Goal: Communication & Community: Share content

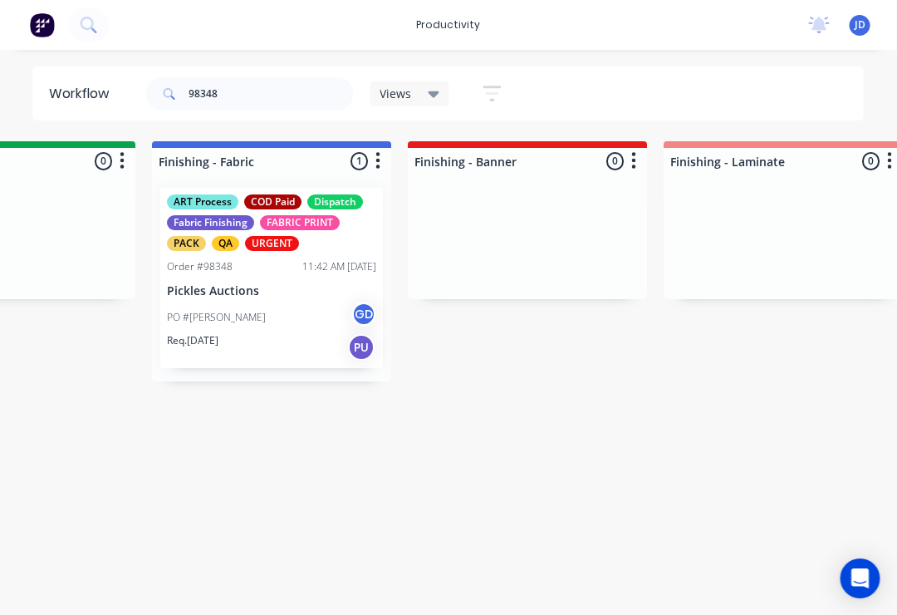
scroll to position [0, 2956]
click at [278, 296] on p "Pickles Auctions" at bounding box center [269, 291] width 209 height 14
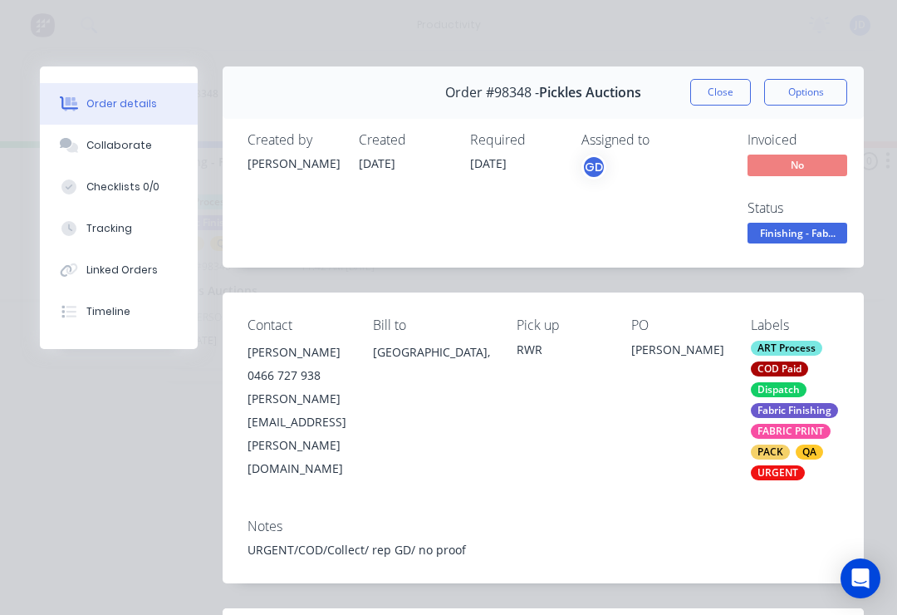
click at [135, 140] on div "Collaborate" at bounding box center [119, 145] width 66 height 15
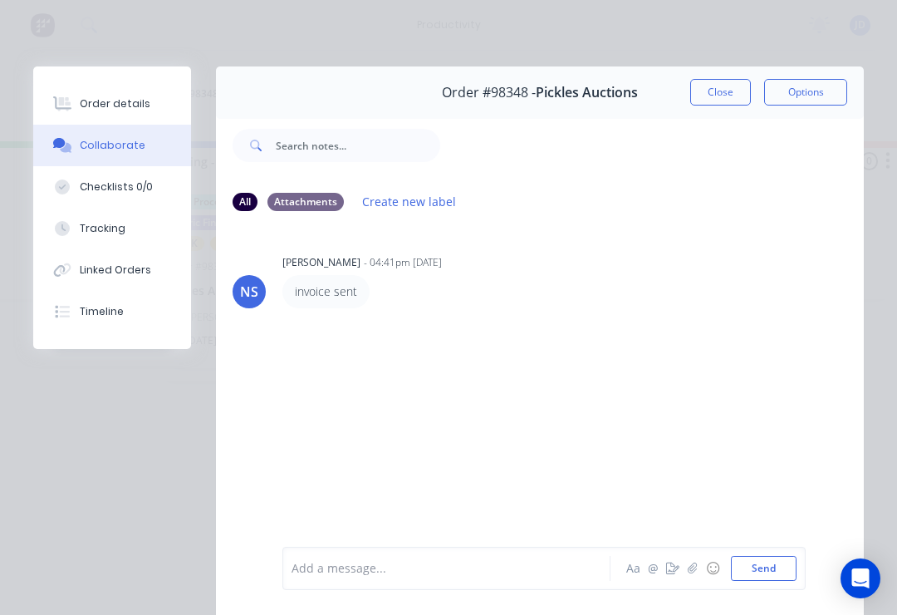
click at [694, 574] on icon "button" at bounding box center [693, 568] width 10 height 12
click at [784, 562] on button "Send" at bounding box center [764, 568] width 66 height 25
click at [689, 571] on icon "button" at bounding box center [693, 568] width 10 height 12
click at [787, 564] on button "Send" at bounding box center [764, 568] width 66 height 25
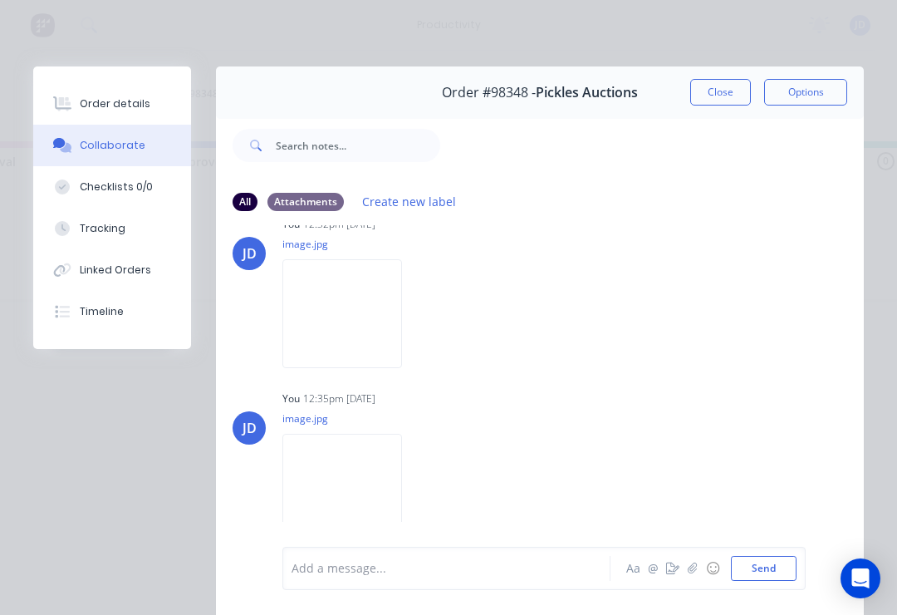
scroll to position [121, 0]
click at [715, 96] on button "Close" at bounding box center [720, 92] width 61 height 27
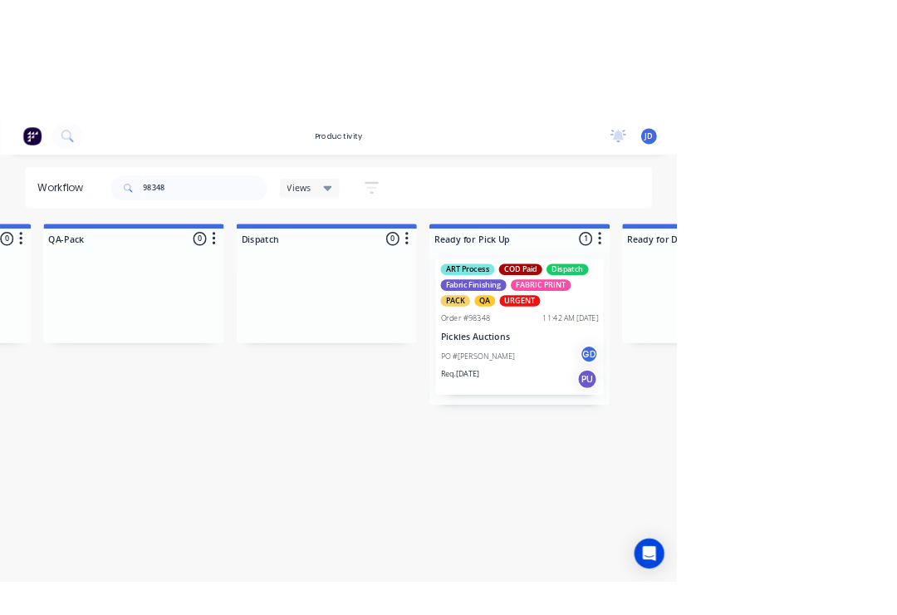
scroll to position [0, 4469]
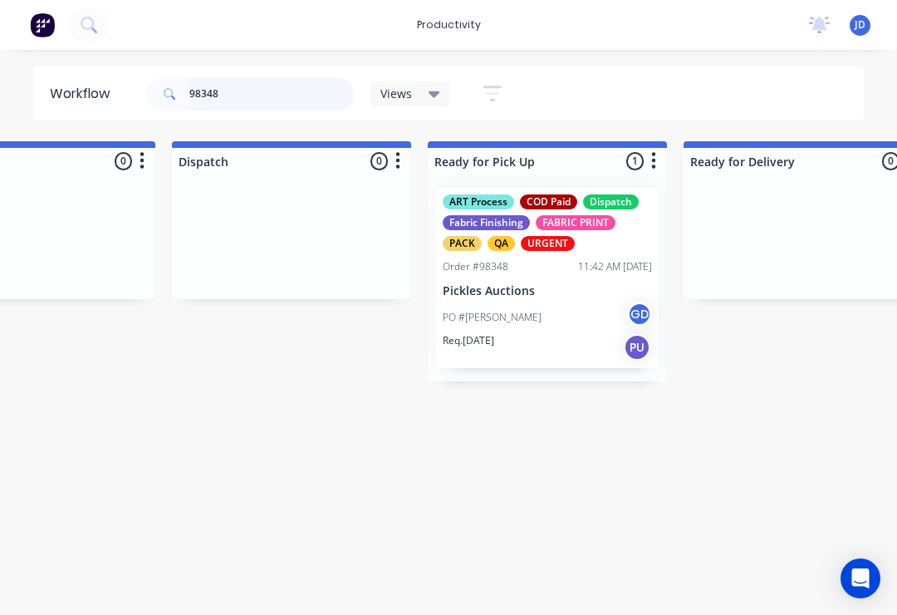
click at [247, 94] on input "98348" at bounding box center [271, 93] width 164 height 33
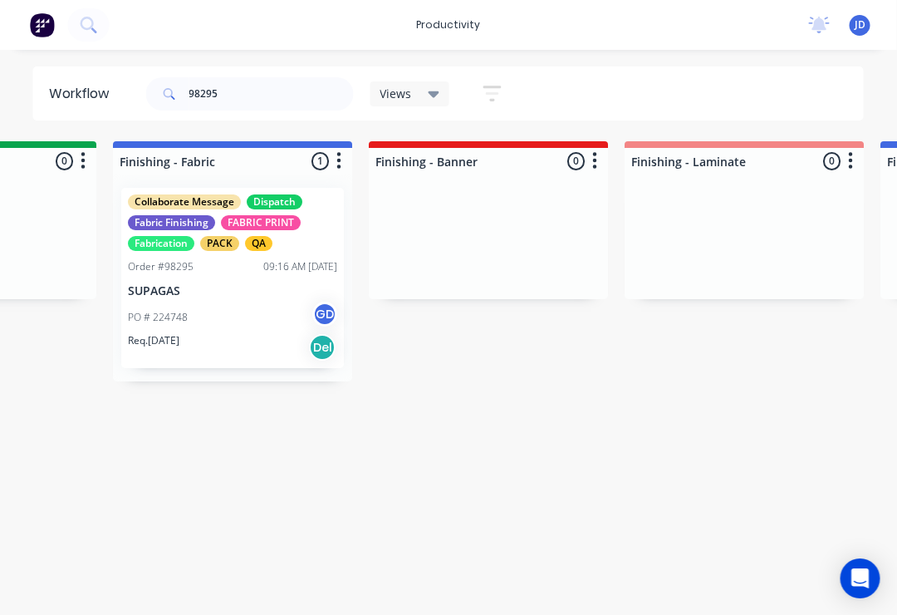
scroll to position [0, 3007]
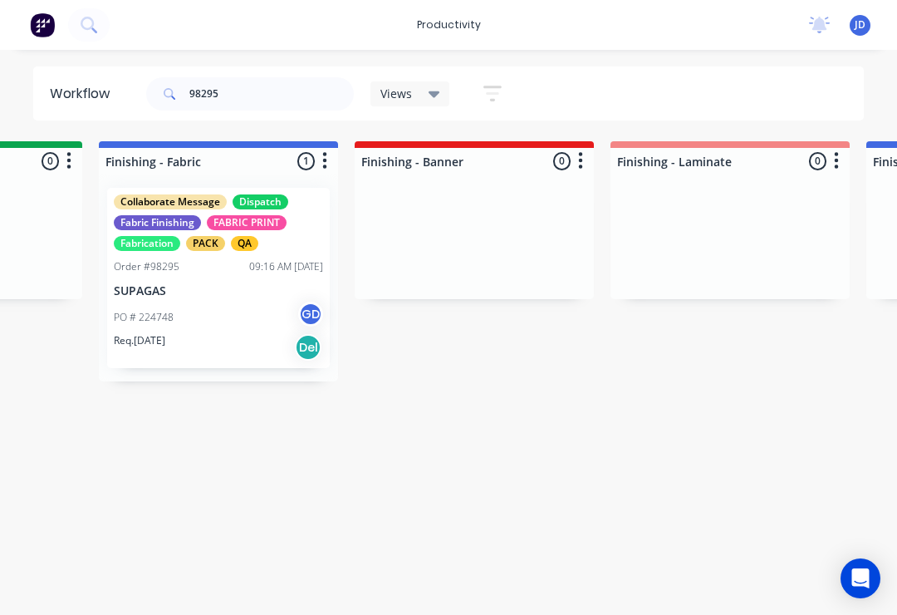
click at [220, 303] on div "PO # 224748 GD" at bounding box center [218, 318] width 209 height 32
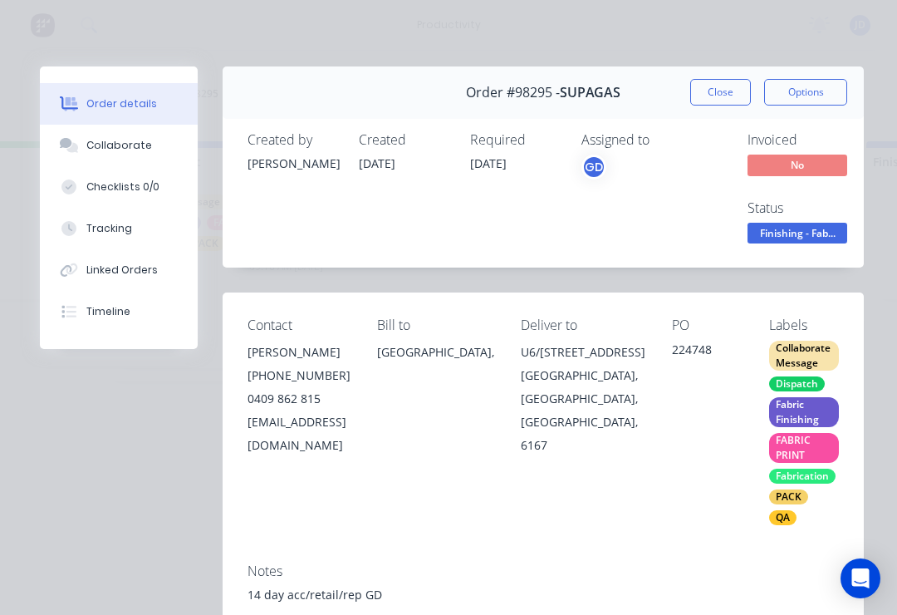
click at [127, 142] on div "Collaborate" at bounding box center [119, 145] width 66 height 15
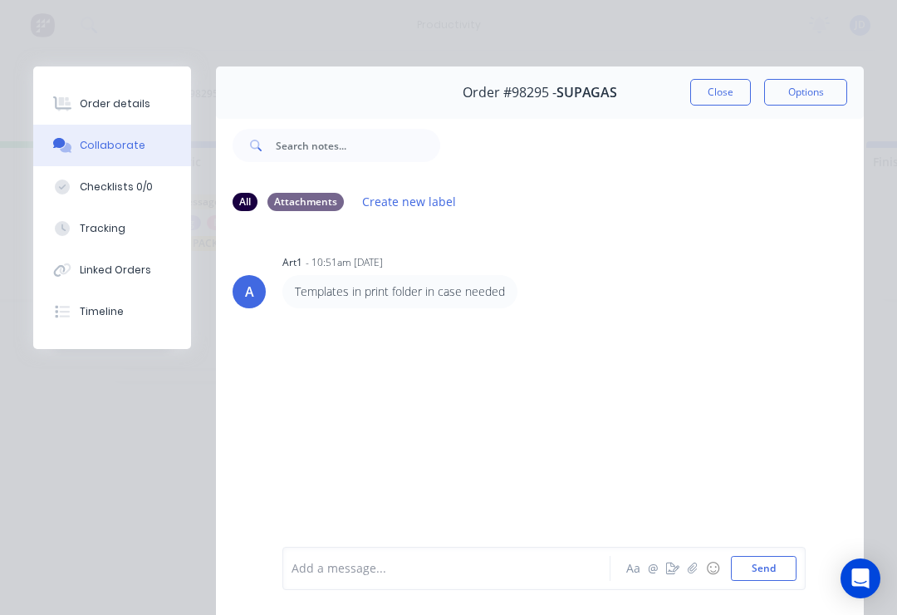
click at [689, 571] on icon "button" at bounding box center [692, 567] width 9 height 11
click at [786, 565] on button "Send" at bounding box center [764, 568] width 66 height 25
click at [719, 90] on button "Close" at bounding box center [720, 92] width 61 height 27
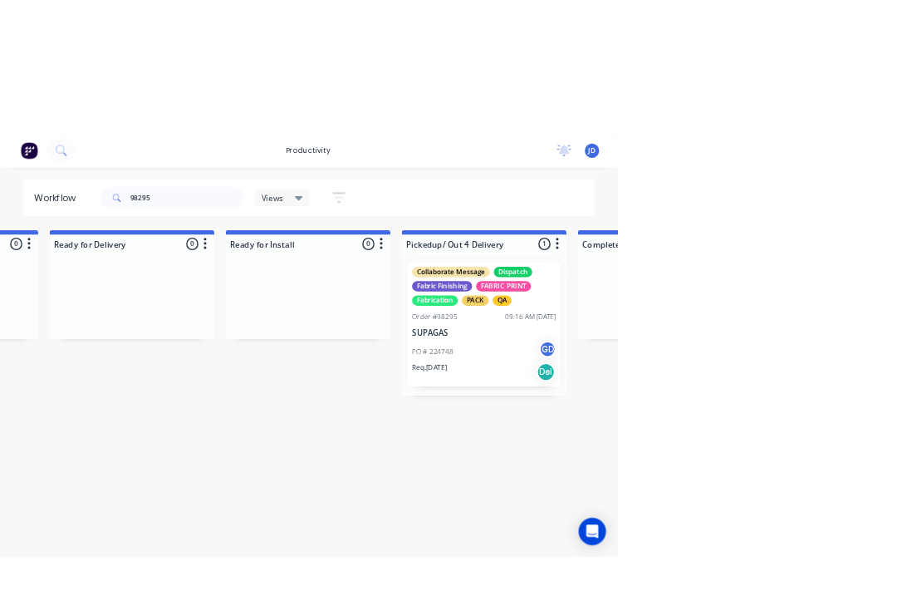
scroll to position [0, 5235]
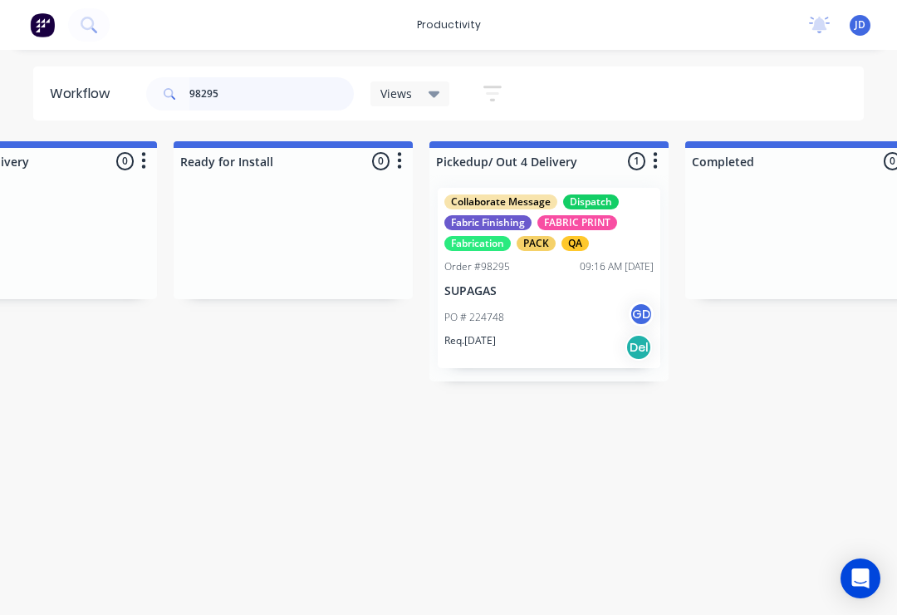
click at [233, 92] on input "98295" at bounding box center [271, 93] width 164 height 33
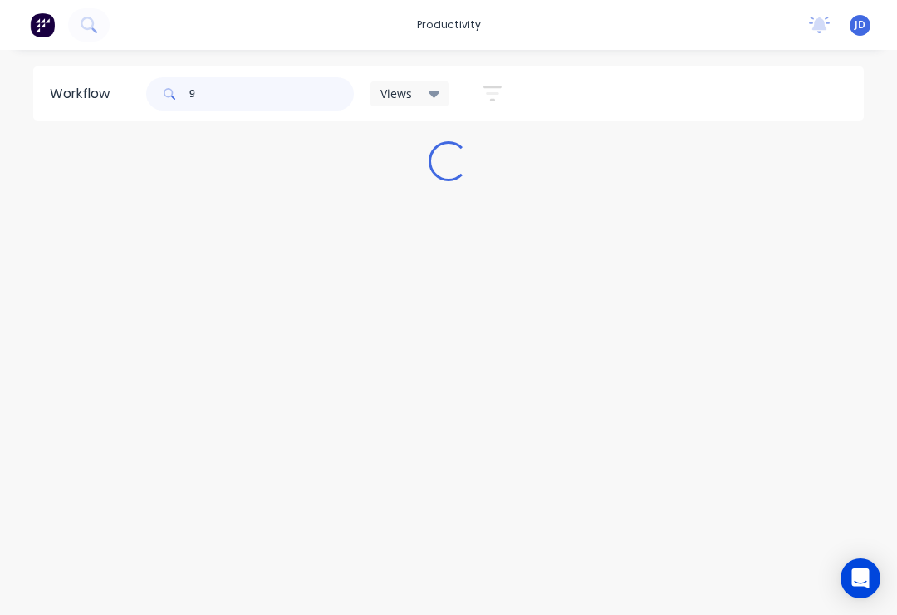
scroll to position [0, 0]
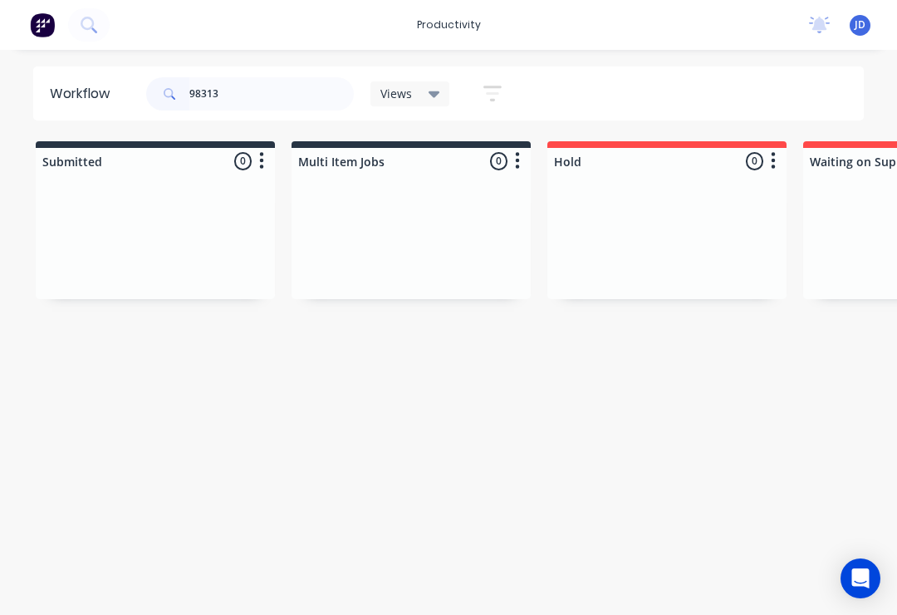
click at [573, 228] on div at bounding box center [666, 236] width 239 height 125
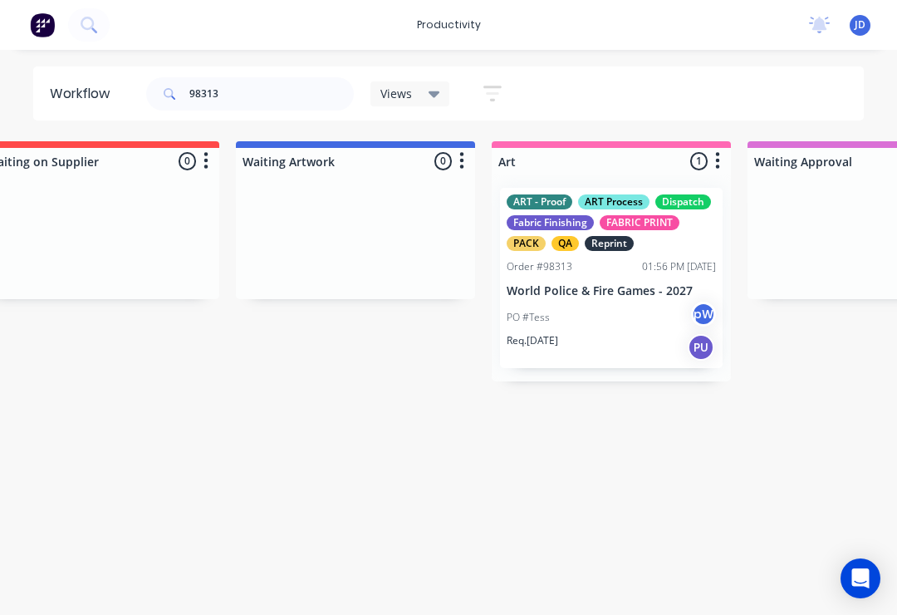
scroll to position [0, 804]
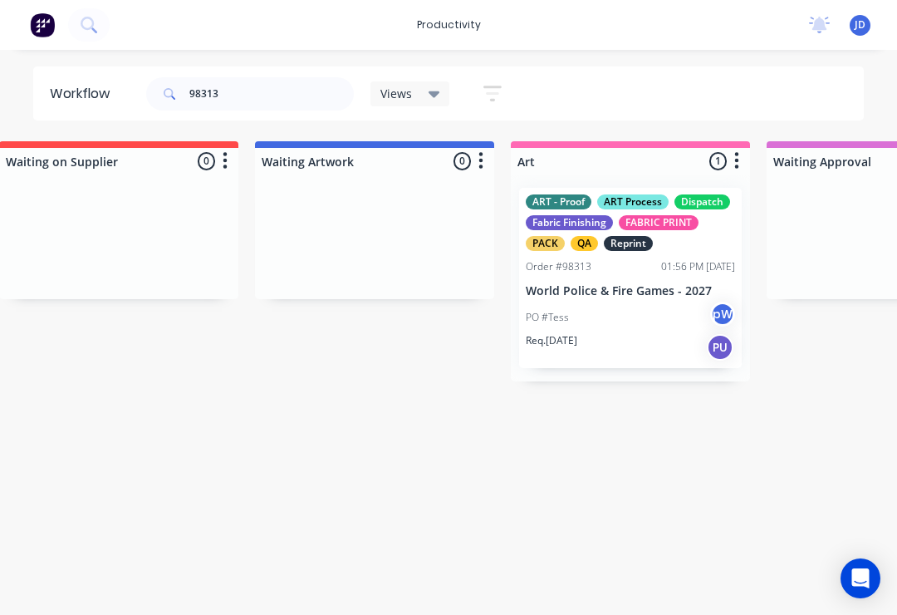
click at [606, 296] on p "World Police & Fire Games - 2027" at bounding box center [630, 291] width 209 height 14
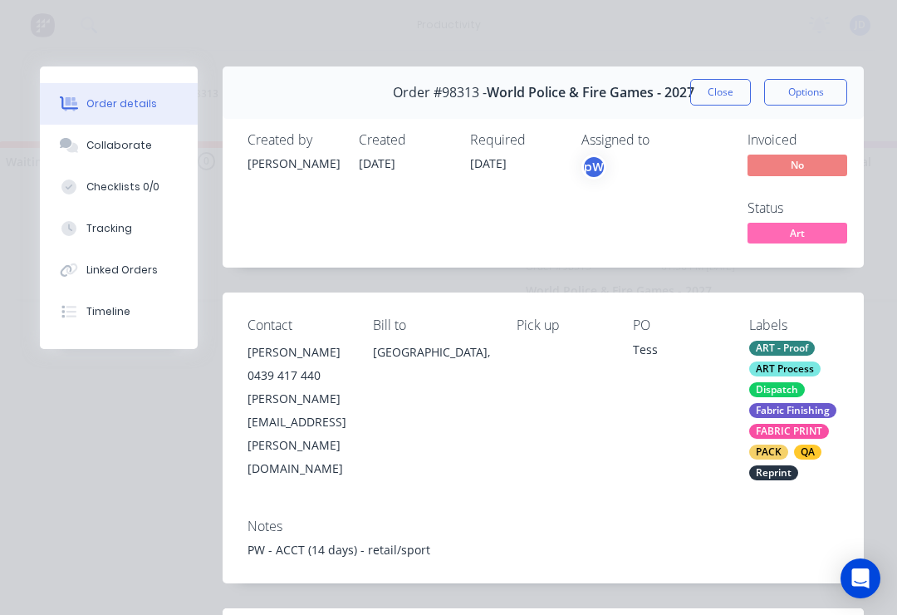
click at [102, 140] on div "Collaborate" at bounding box center [119, 145] width 66 height 15
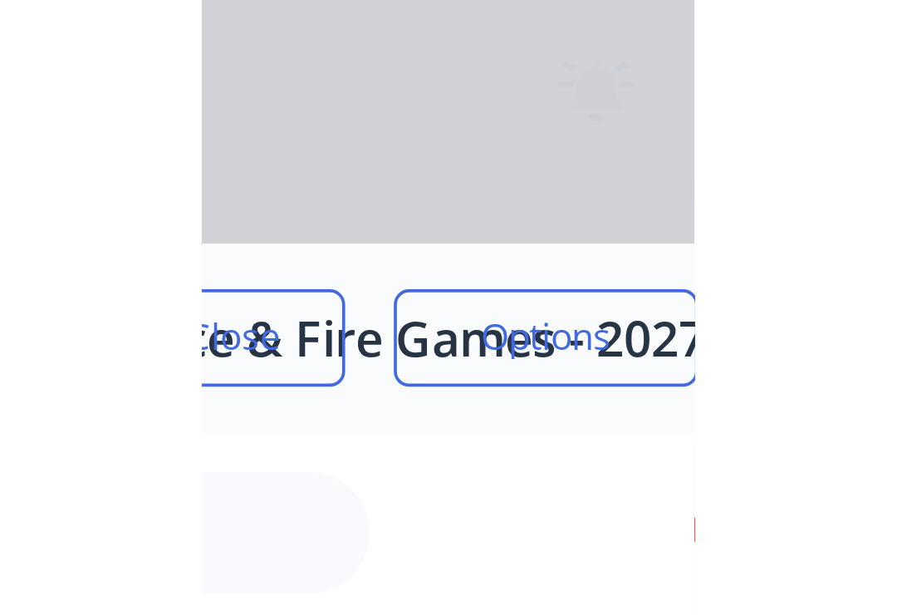
scroll to position [0, 765]
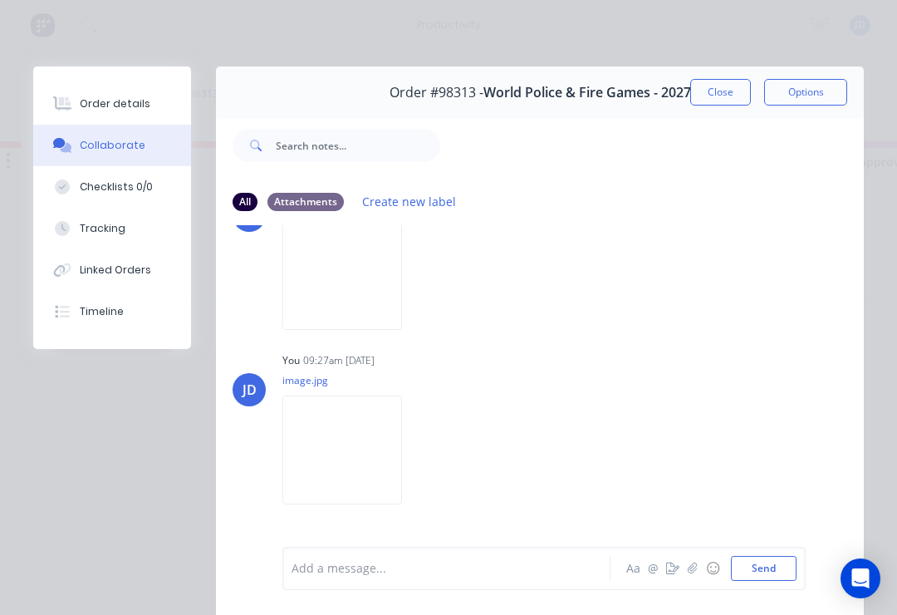
click at [402, 317] on img at bounding box center [342, 275] width 120 height 109
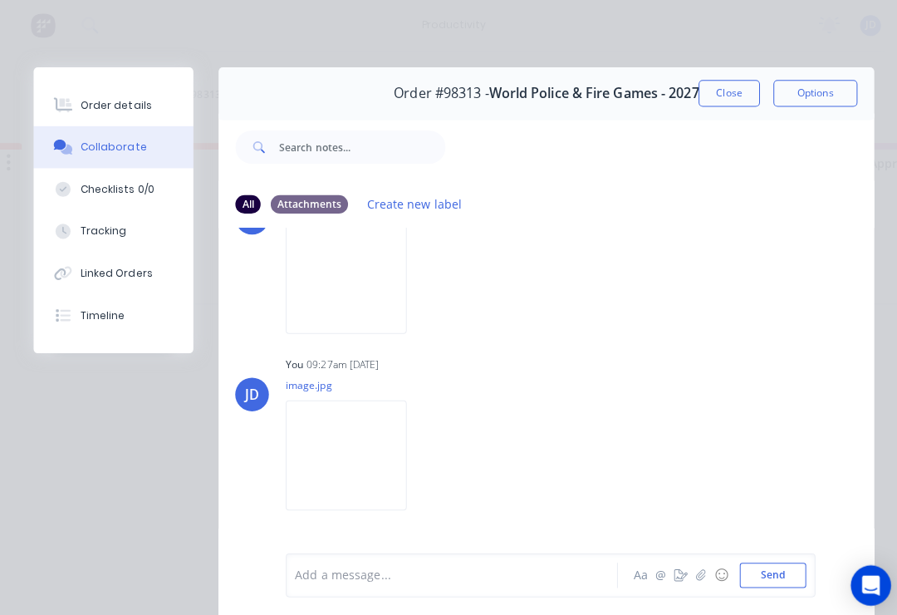
click at [0, 0] on icon "button" at bounding box center [0, 0] width 0 height 0
click at [0, 0] on button "Delete" at bounding box center [0, 0] width 0 height 0
click at [0, 0] on icon "button" at bounding box center [0, 0] width 0 height 0
click at [0, 0] on button "Delete" at bounding box center [0, 0] width 0 height 0
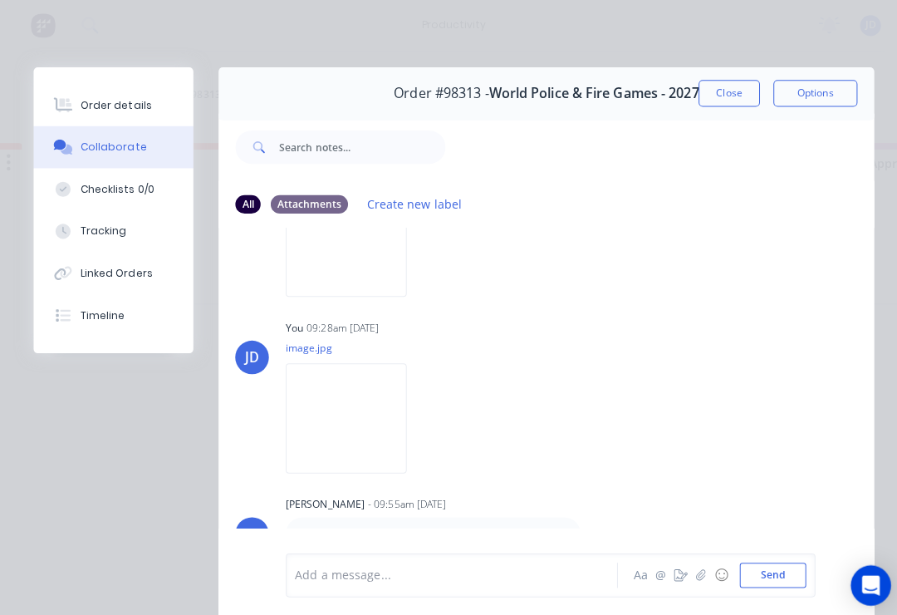
click at [0, 0] on icon "button" at bounding box center [0, 0] width 0 height 0
click at [0, 0] on button "Delete" at bounding box center [0, 0] width 0 height 0
click at [0, 0] on button "button" at bounding box center [0, 0] width 0 height 0
click at [0, 0] on button "Delete" at bounding box center [0, 0] width 0 height 0
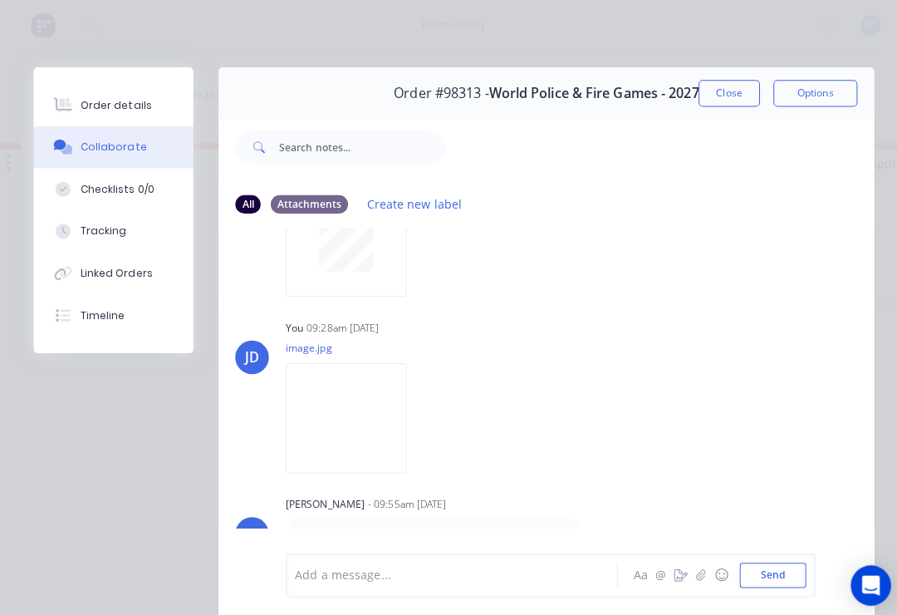
scroll to position [199, 0]
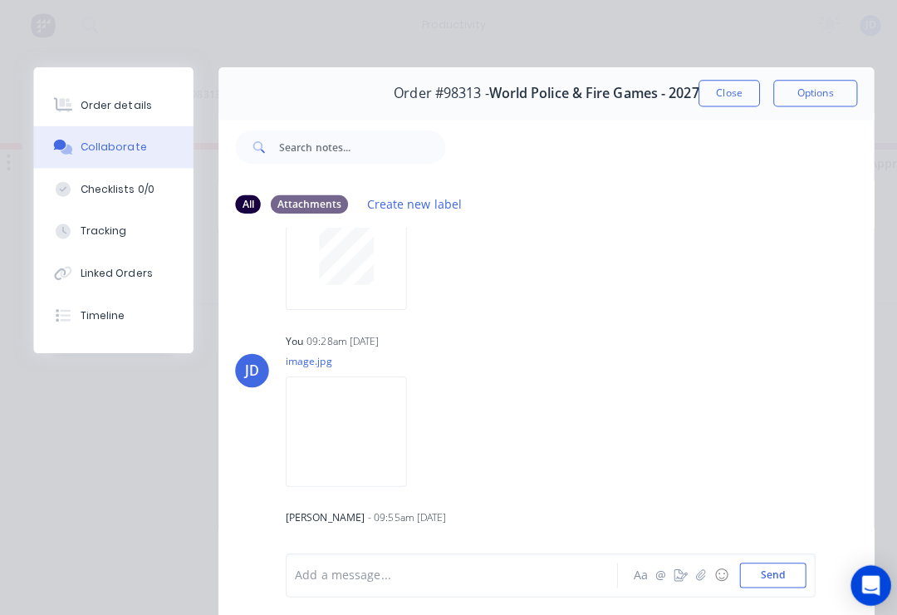
click at [0, 0] on button "button" at bounding box center [0, 0] width 0 height 0
click at [0, 0] on button "Delete" at bounding box center [0, 0] width 0 height 0
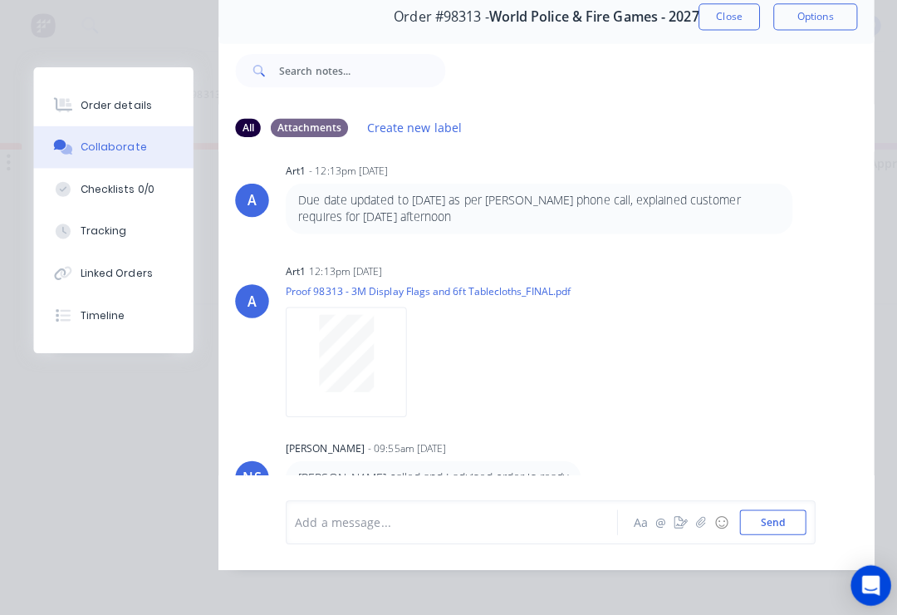
scroll to position [101, 0]
click at [698, 525] on button "button" at bounding box center [693, 516] width 20 height 20
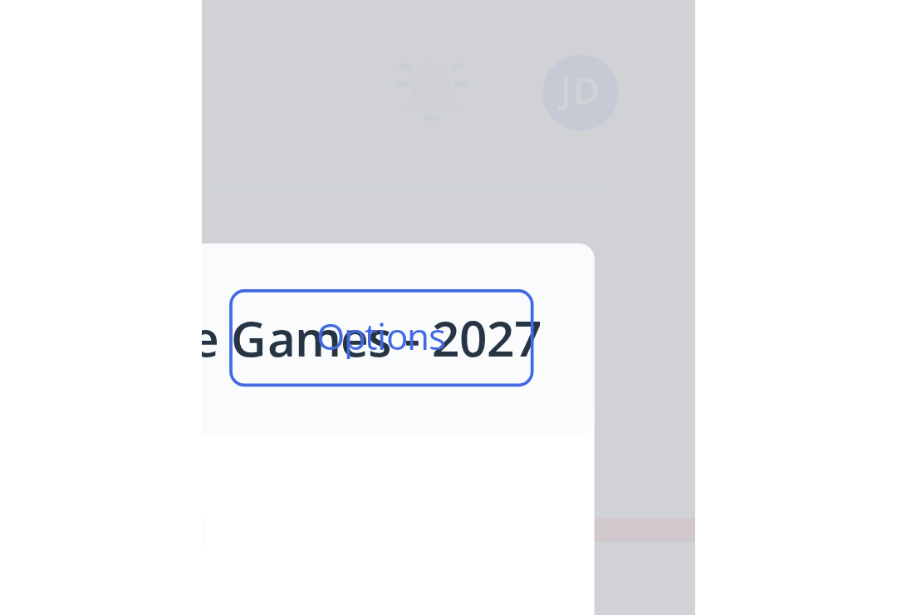
scroll to position [0, 140]
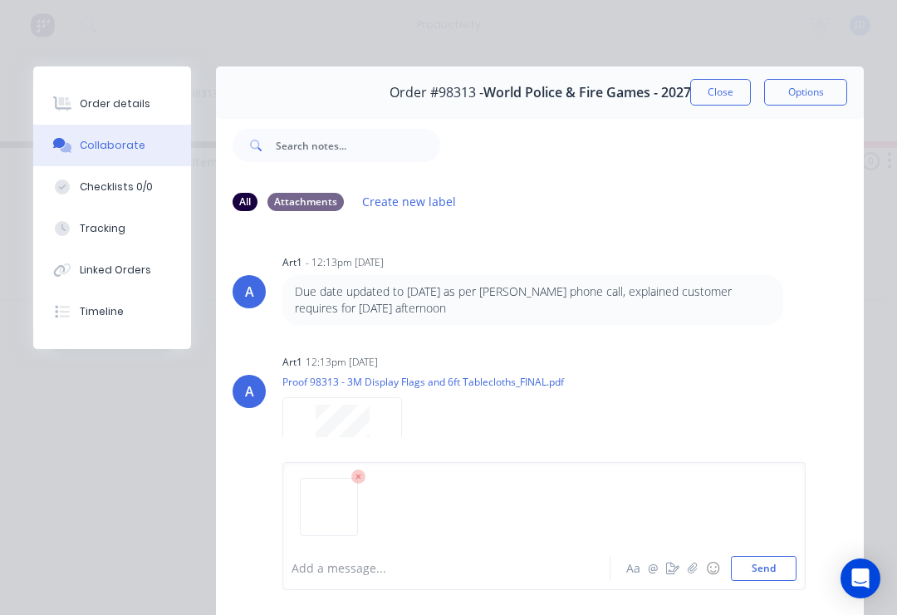
click at [779, 562] on button "Send" at bounding box center [764, 568] width 66 height 25
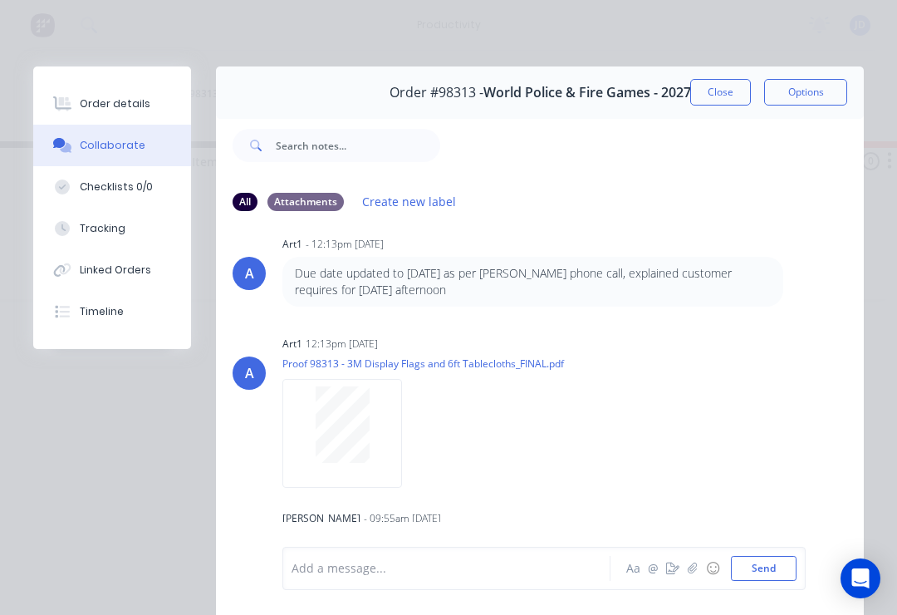
click at [692, 572] on icon "button" at bounding box center [693, 568] width 10 height 12
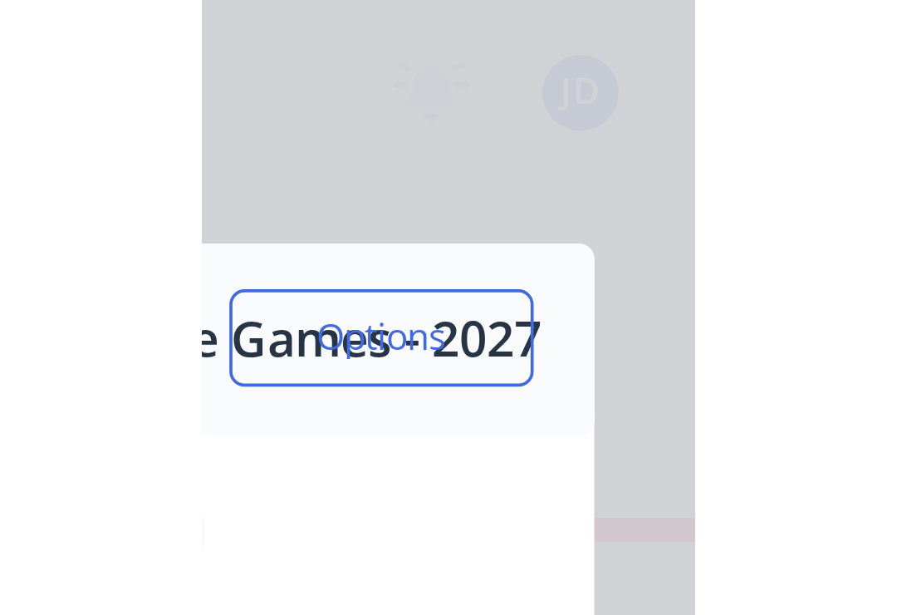
scroll to position [0, 140]
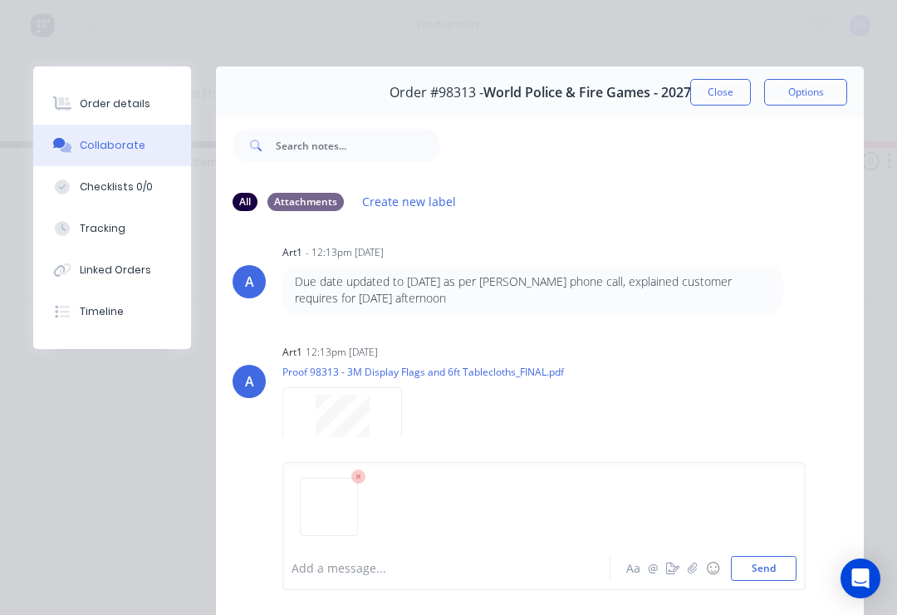
click at [794, 568] on button "Send" at bounding box center [764, 568] width 66 height 25
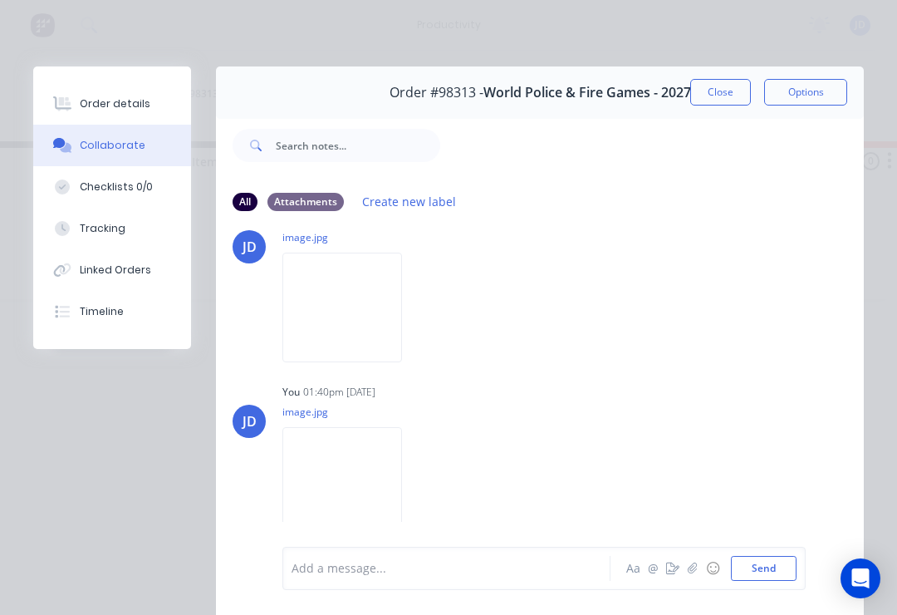
scroll to position [402, 0]
click at [714, 95] on button "Close" at bounding box center [720, 92] width 61 height 27
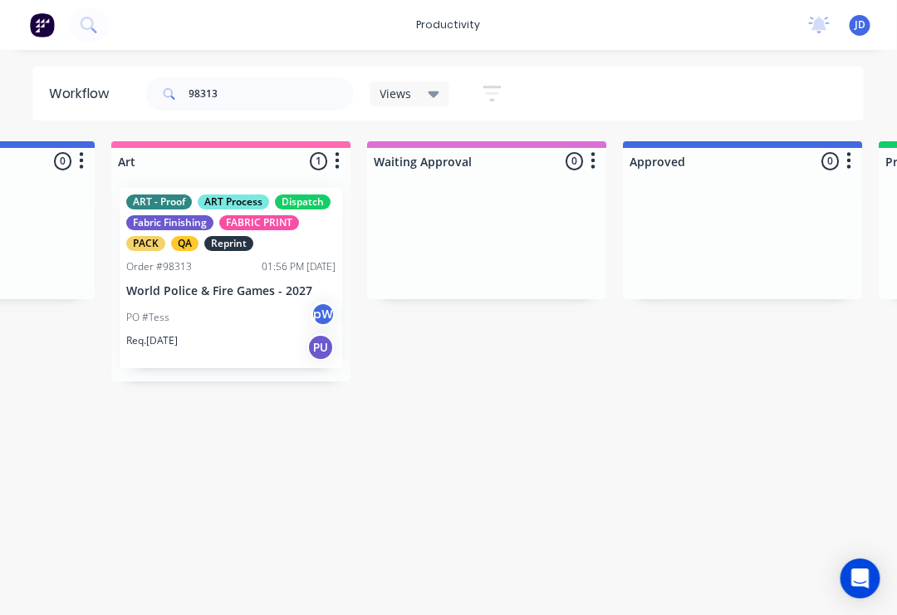
scroll to position [0, 1200]
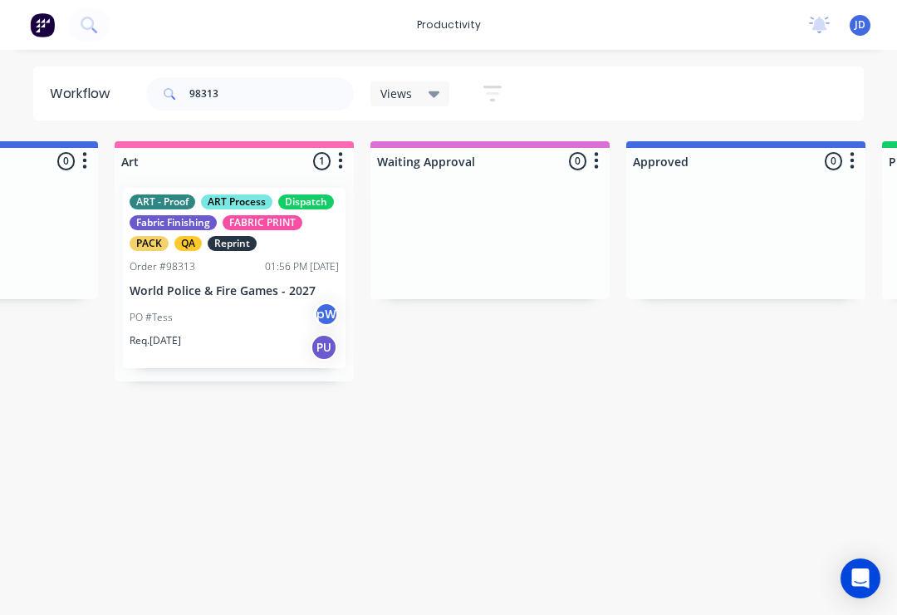
click at [223, 303] on div "PO #Tess pW" at bounding box center [234, 318] width 209 height 32
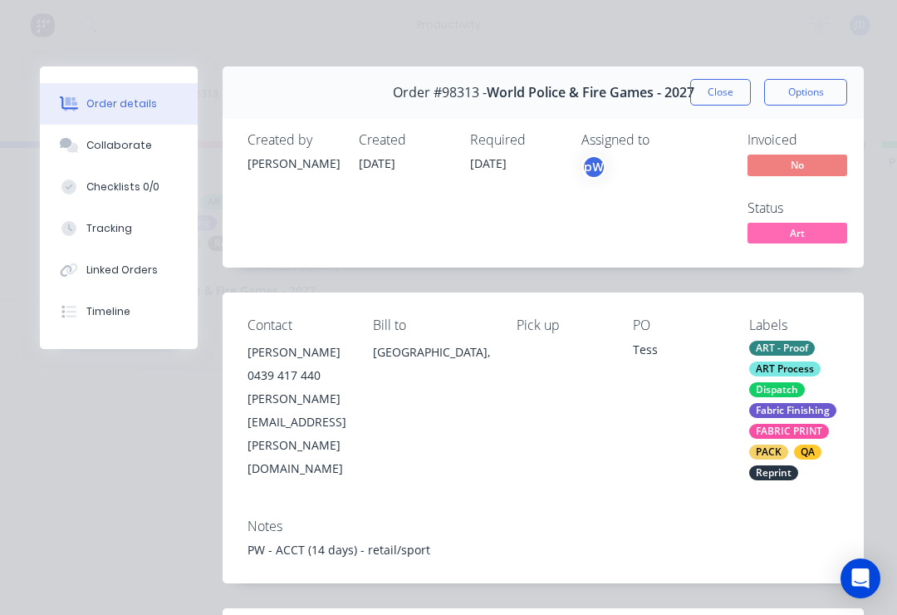
click at [137, 146] on div "Collaborate" at bounding box center [119, 145] width 66 height 15
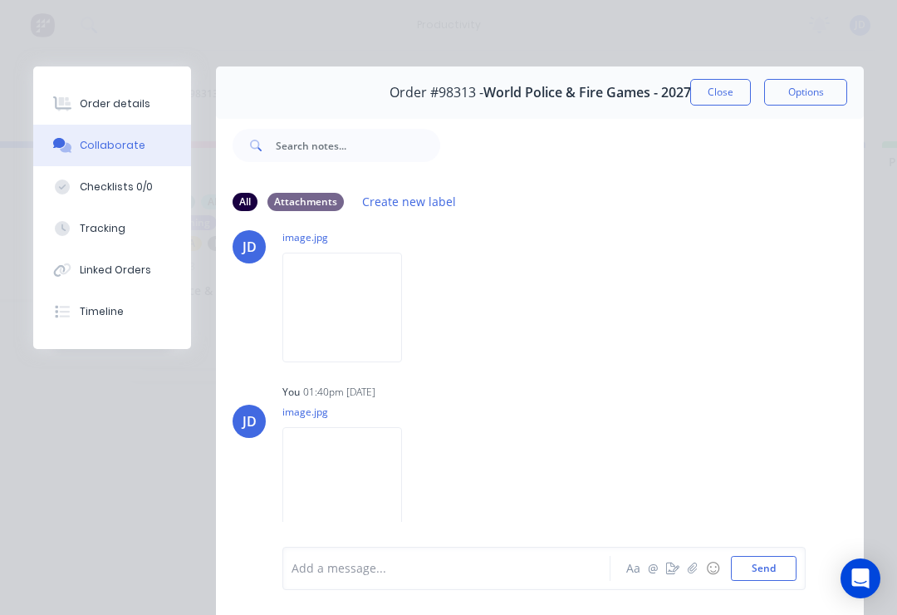
scroll to position [402, 0]
click at [698, 568] on icon "button" at bounding box center [693, 568] width 10 height 12
click at [788, 563] on button "Send" at bounding box center [764, 568] width 66 height 25
click at [690, 571] on icon "button" at bounding box center [693, 568] width 10 height 12
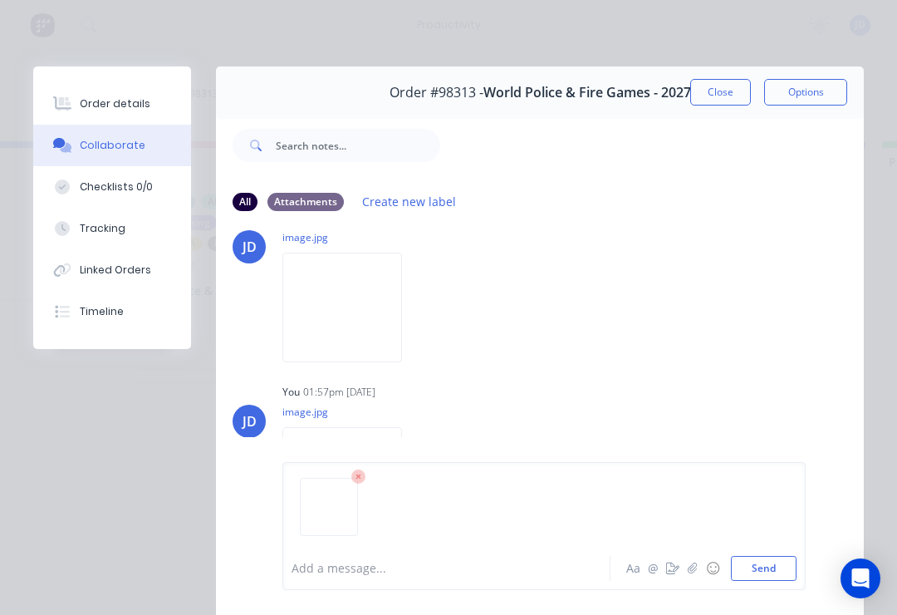
click at [794, 572] on button "Send" at bounding box center [764, 568] width 66 height 25
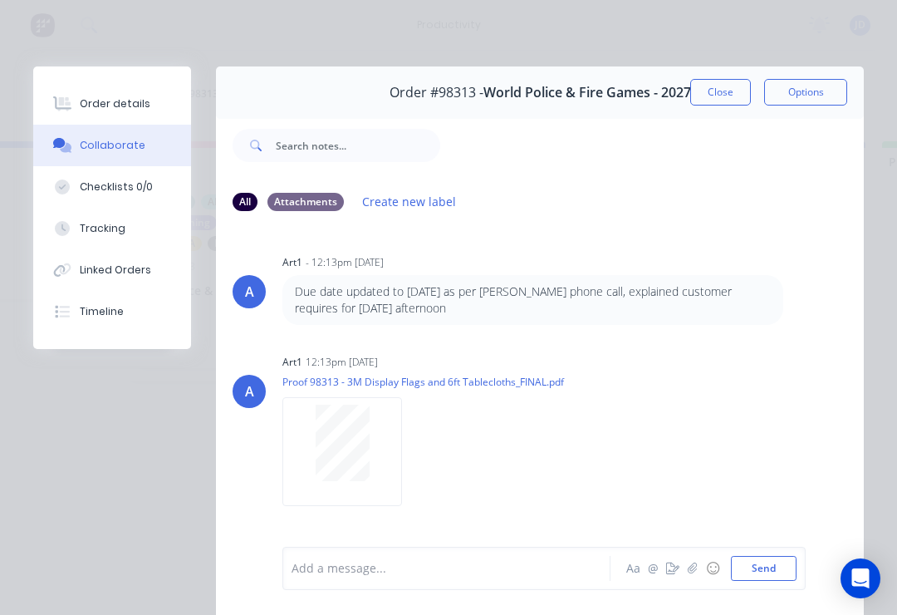
scroll to position [0, 0]
click at [719, 94] on button "Close" at bounding box center [720, 92] width 61 height 27
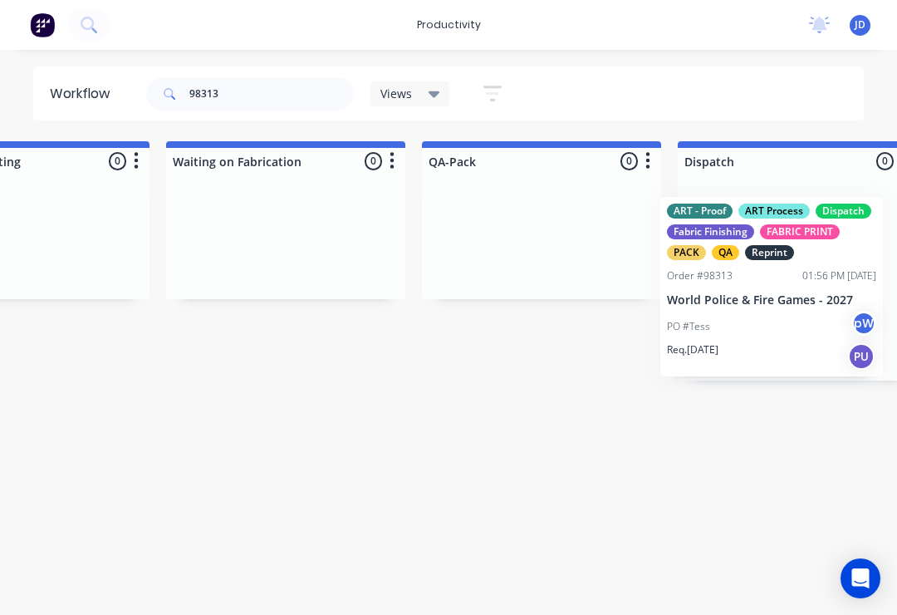
scroll to position [0, 4008]
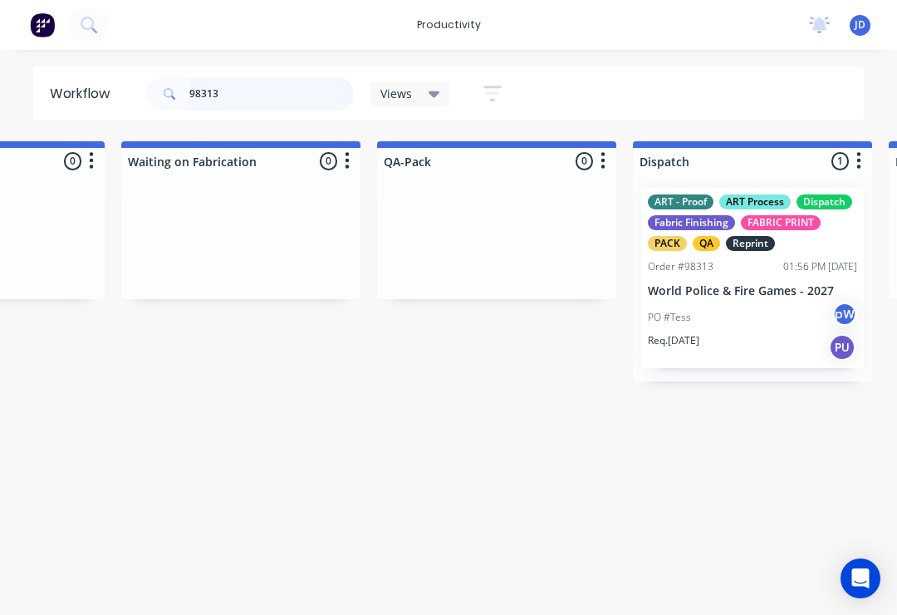
click at [245, 95] on input "98313" at bounding box center [271, 93] width 164 height 33
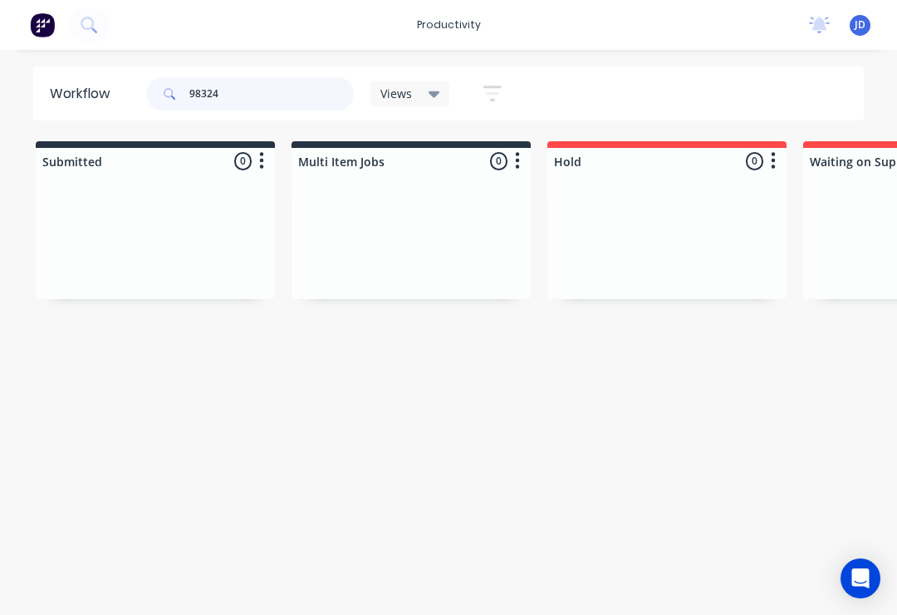
type input "98324"
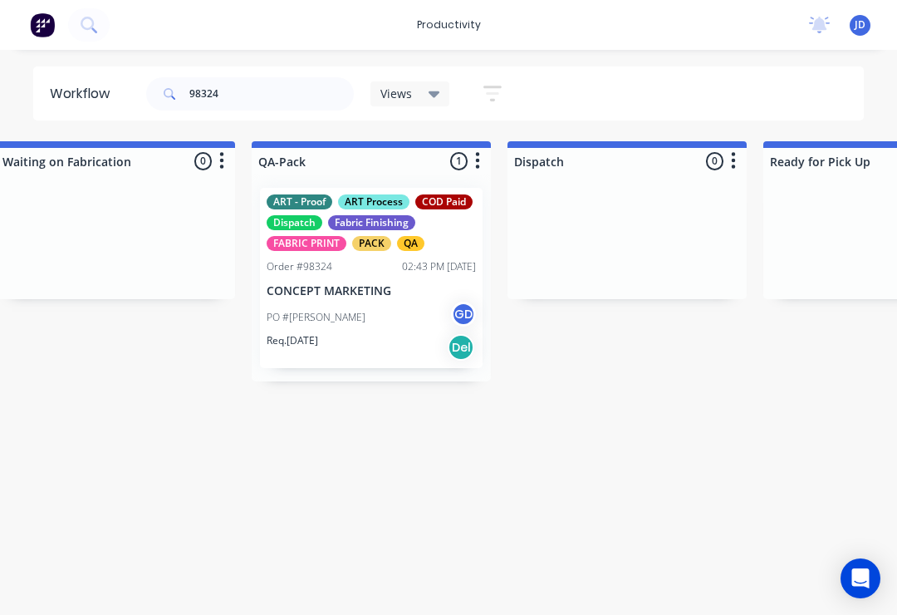
scroll to position [0, 4133]
click at [392, 296] on p "CONCEPT MARKETING" at bounding box center [371, 291] width 209 height 14
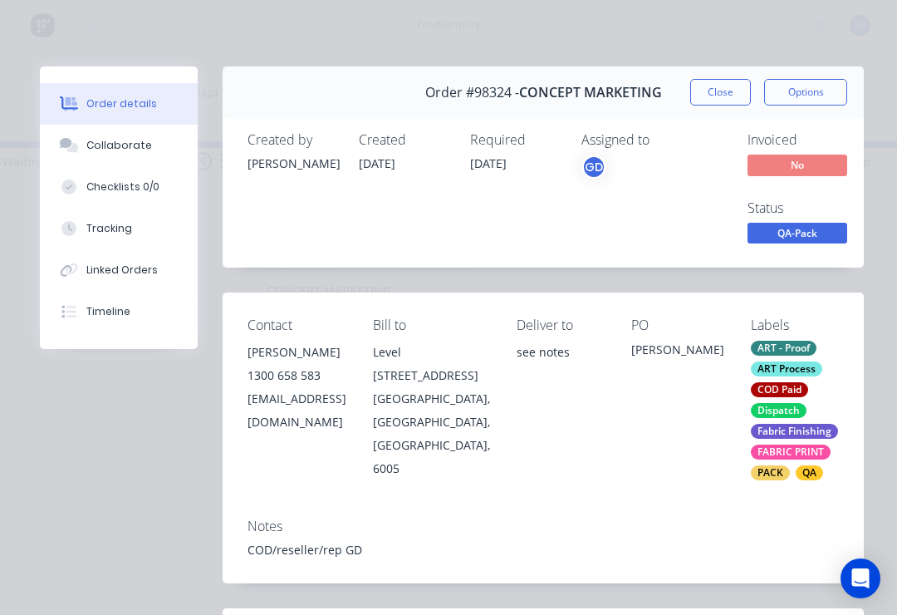
click at [117, 142] on div "Collaborate" at bounding box center [119, 145] width 66 height 15
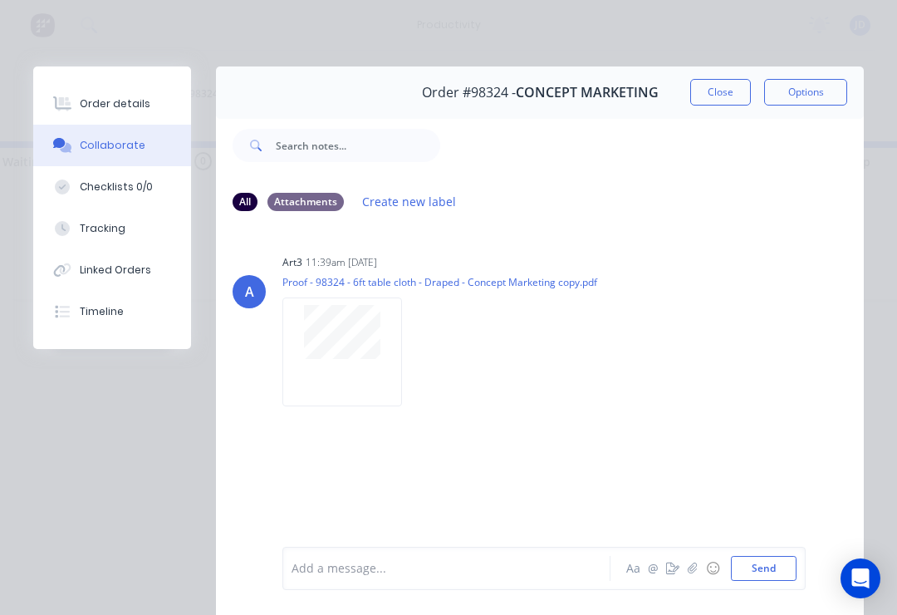
click at [693, 562] on icon "button" at bounding box center [693, 568] width 10 height 12
click at [790, 572] on button "Send" at bounding box center [764, 568] width 66 height 25
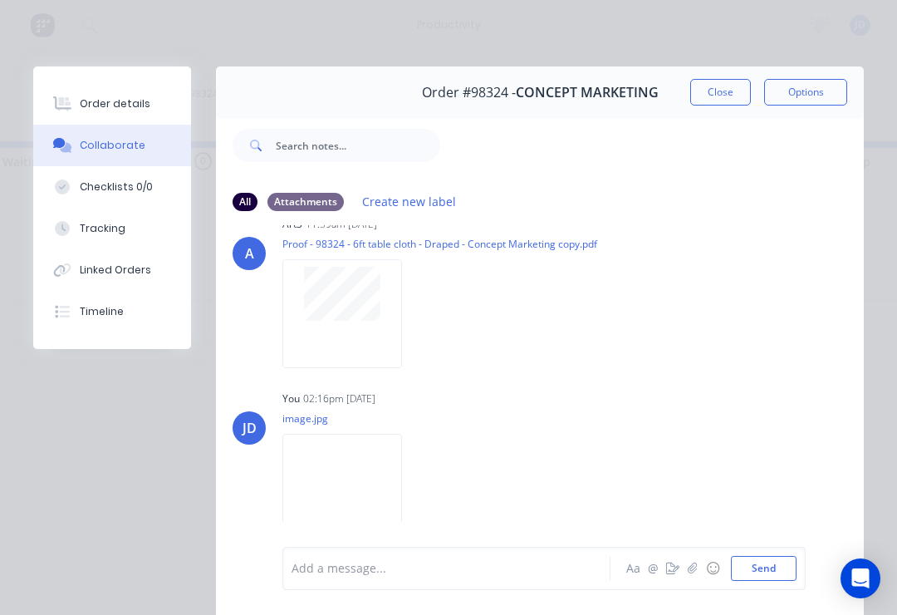
scroll to position [38, 0]
click at [698, 576] on button "button" at bounding box center [693, 568] width 20 height 20
click at [792, 569] on button "Send" at bounding box center [764, 568] width 66 height 25
click at [380, 498] on img at bounding box center [342, 488] width 120 height 109
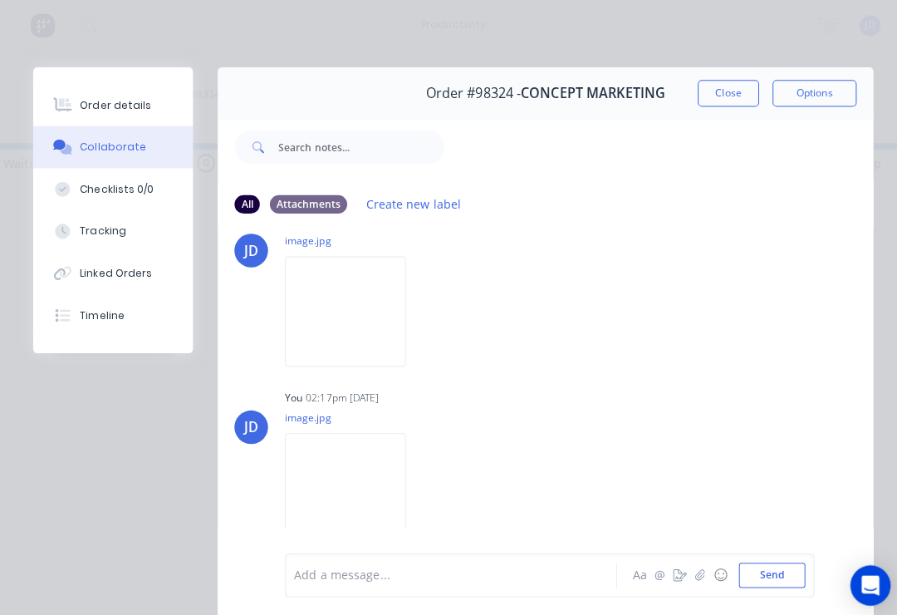
scroll to position [219, 0]
click at [366, 492] on img at bounding box center [342, 482] width 120 height 109
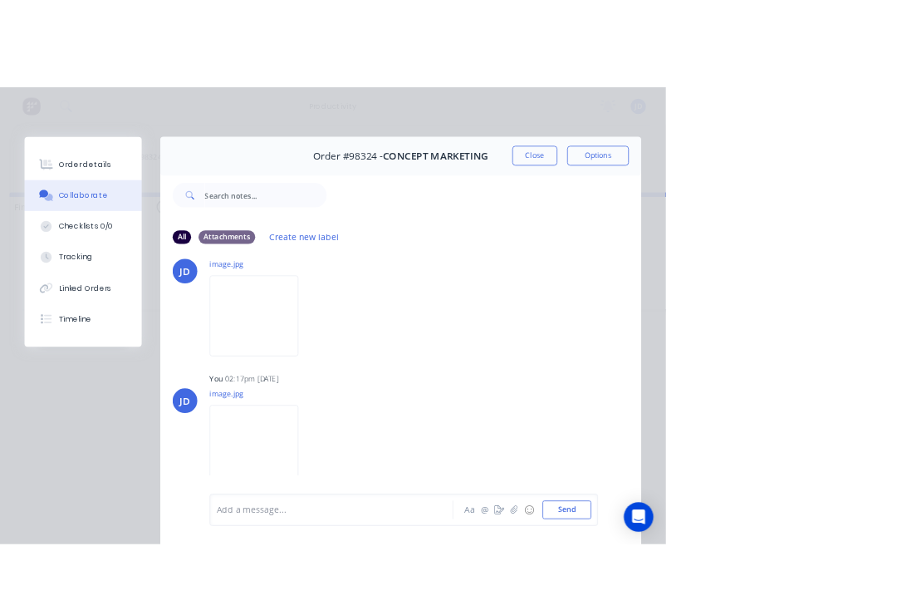
scroll to position [0, 4042]
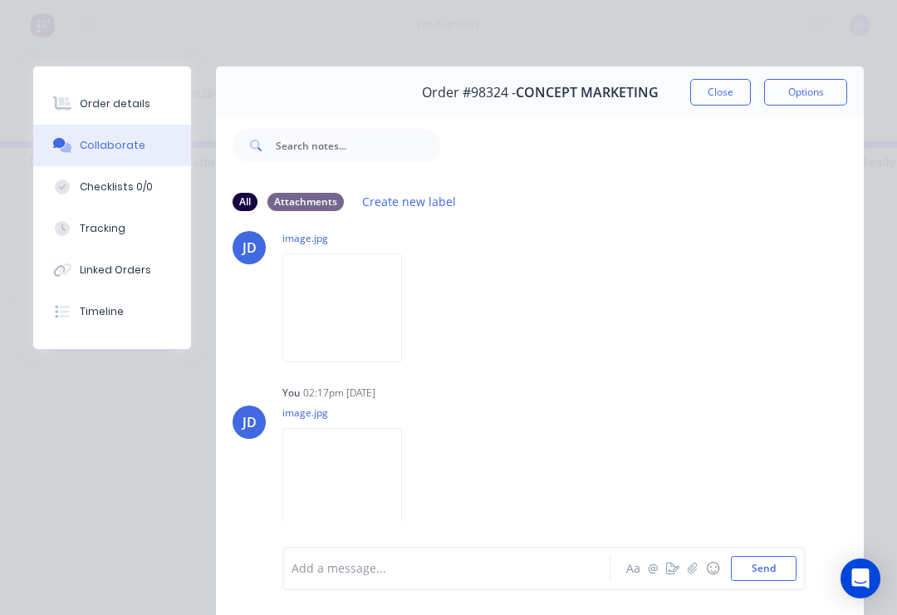
click at [717, 96] on button "Close" at bounding box center [720, 92] width 61 height 27
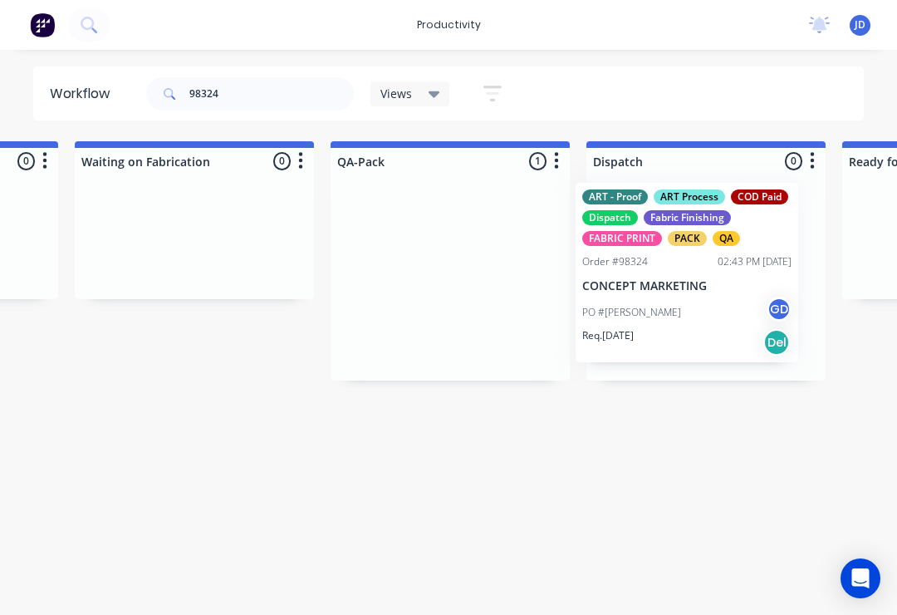
scroll to position [0, 4059]
